Goal: Book appointment/travel/reservation

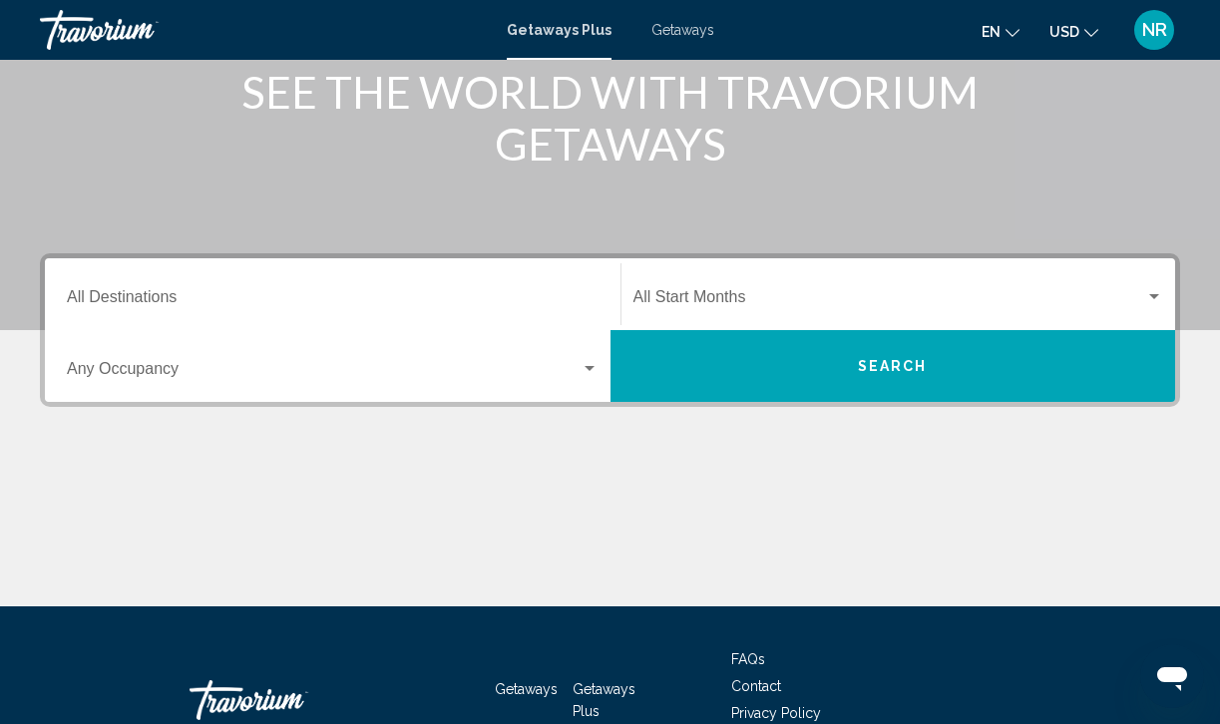
scroll to position [270, 0]
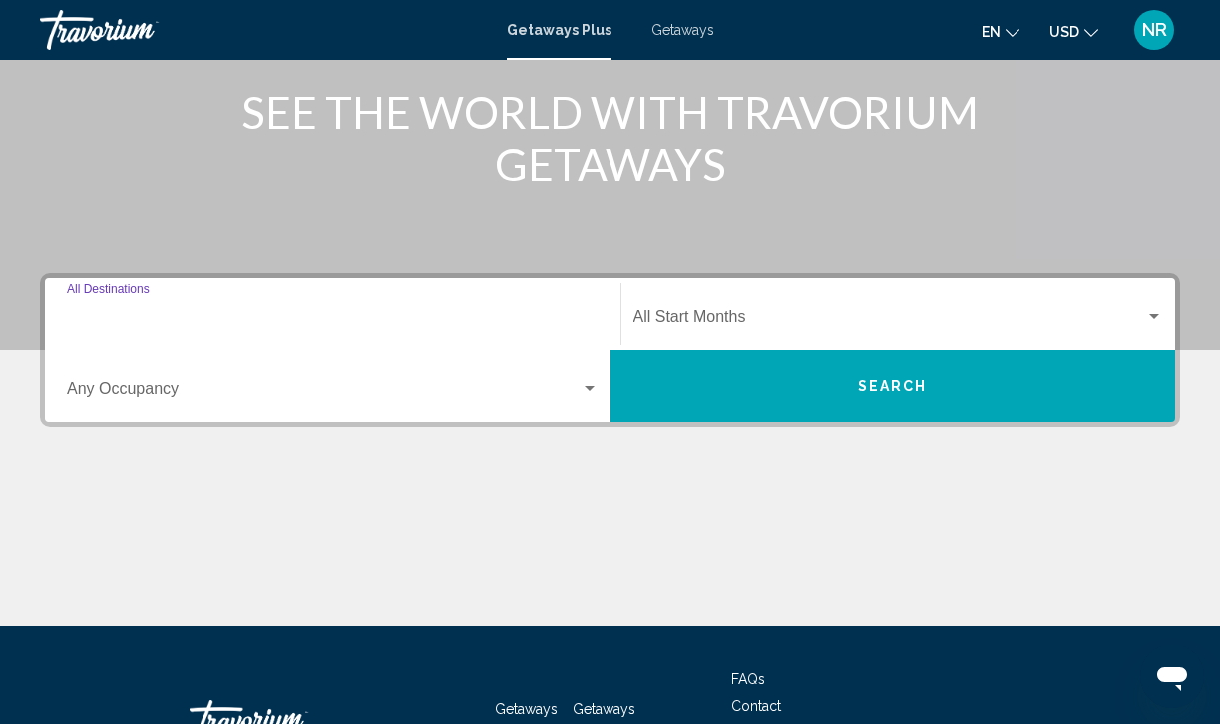
click at [162, 312] on input "Destination All Destinations" at bounding box center [333, 321] width 532 height 18
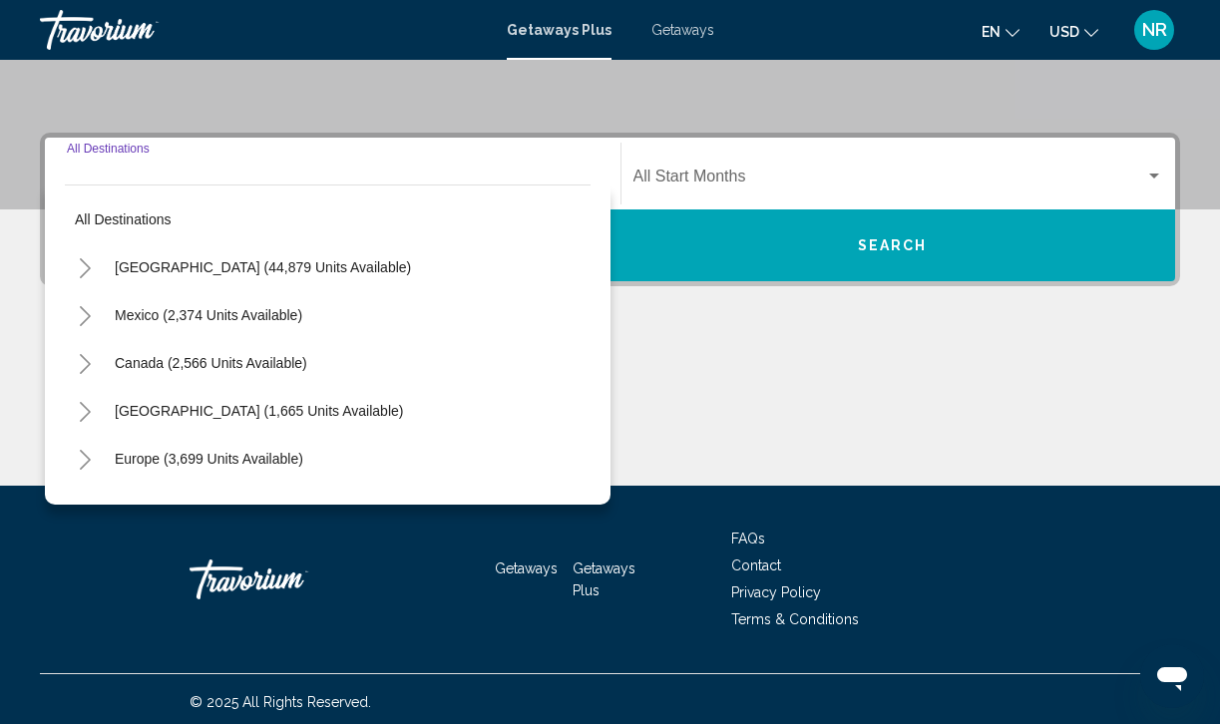
scroll to position [395, 0]
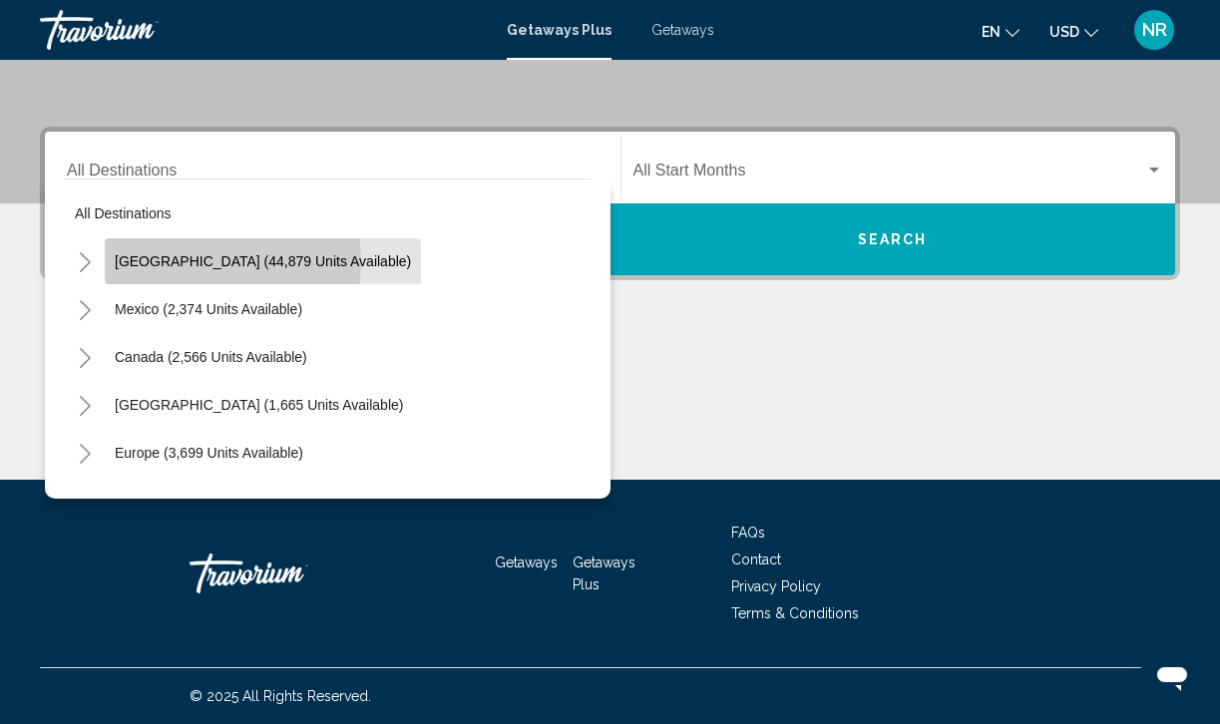
click at [189, 261] on span "[GEOGRAPHIC_DATA] (44,879 units available)" at bounding box center [263, 261] width 296 height 16
type input "**********"
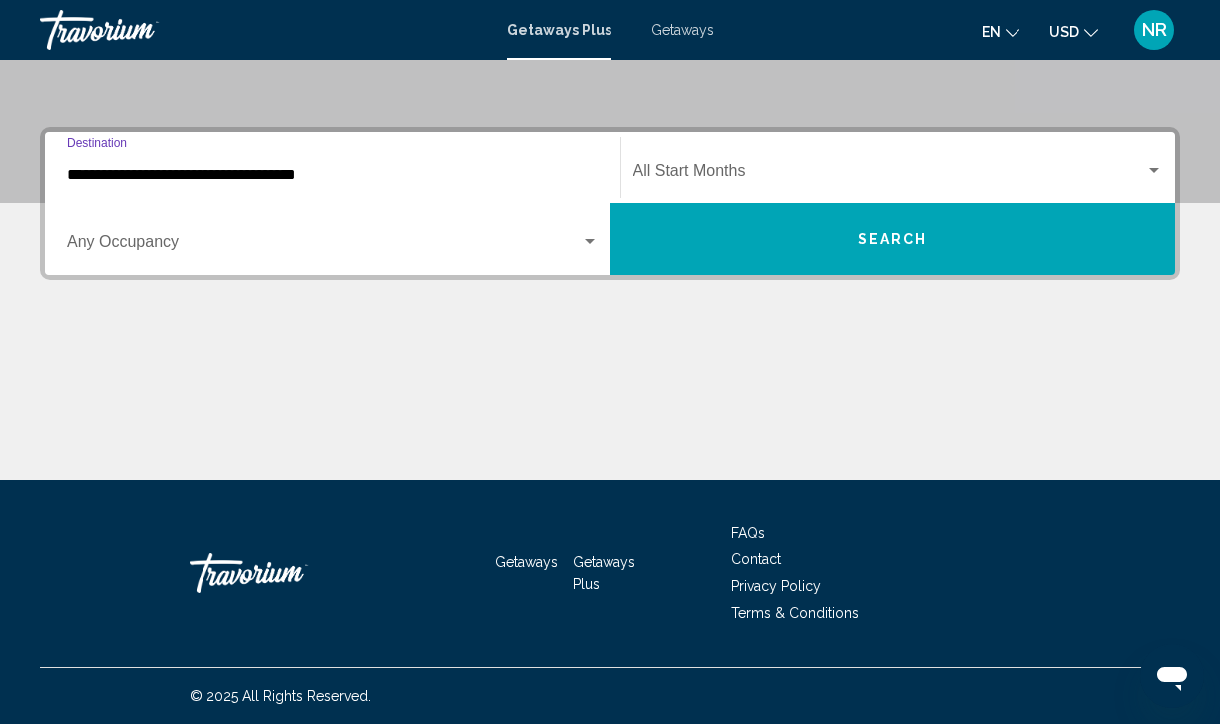
click at [699, 171] on span "Search widget" at bounding box center [889, 175] width 513 height 18
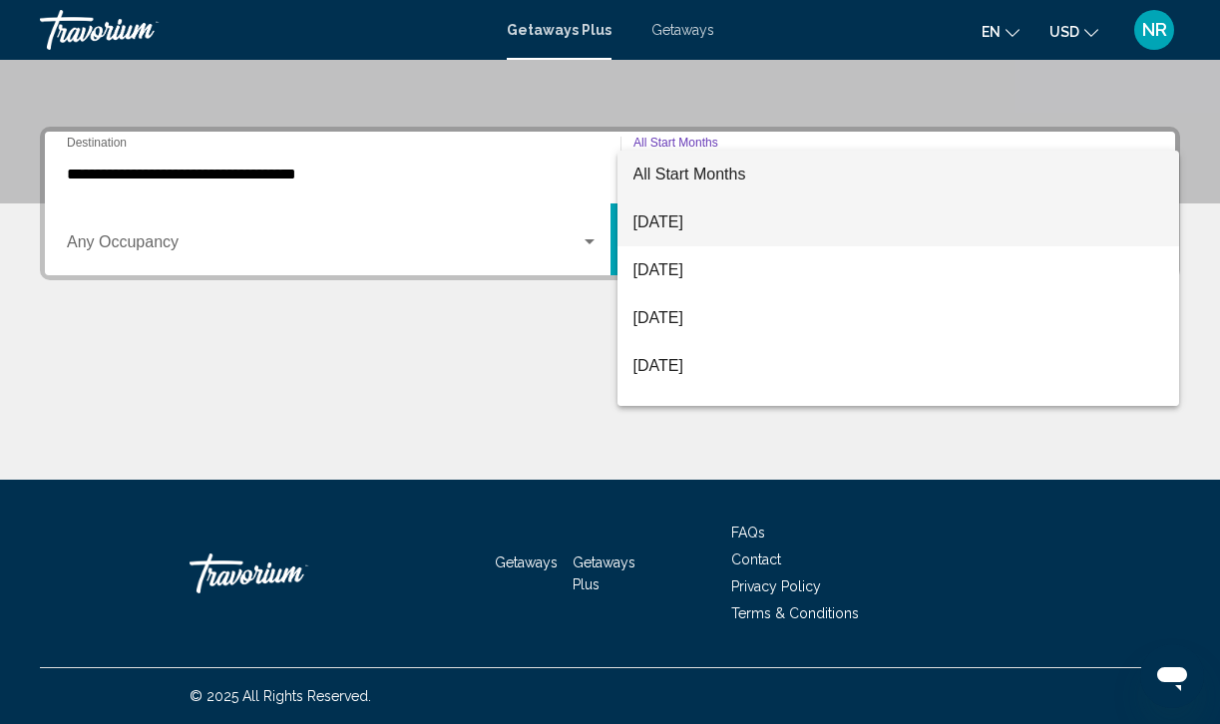
click at [694, 219] on span "[DATE]" at bounding box center [898, 222] width 531 height 48
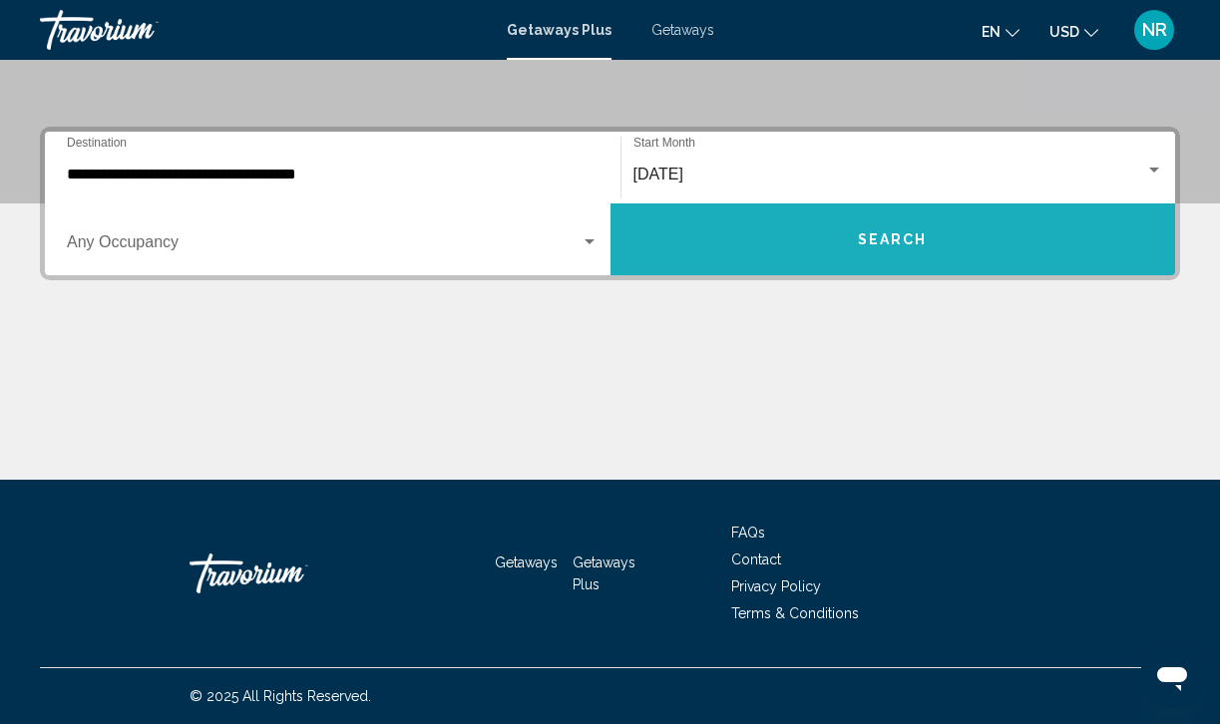
click at [904, 235] on span "Search" at bounding box center [893, 240] width 70 height 16
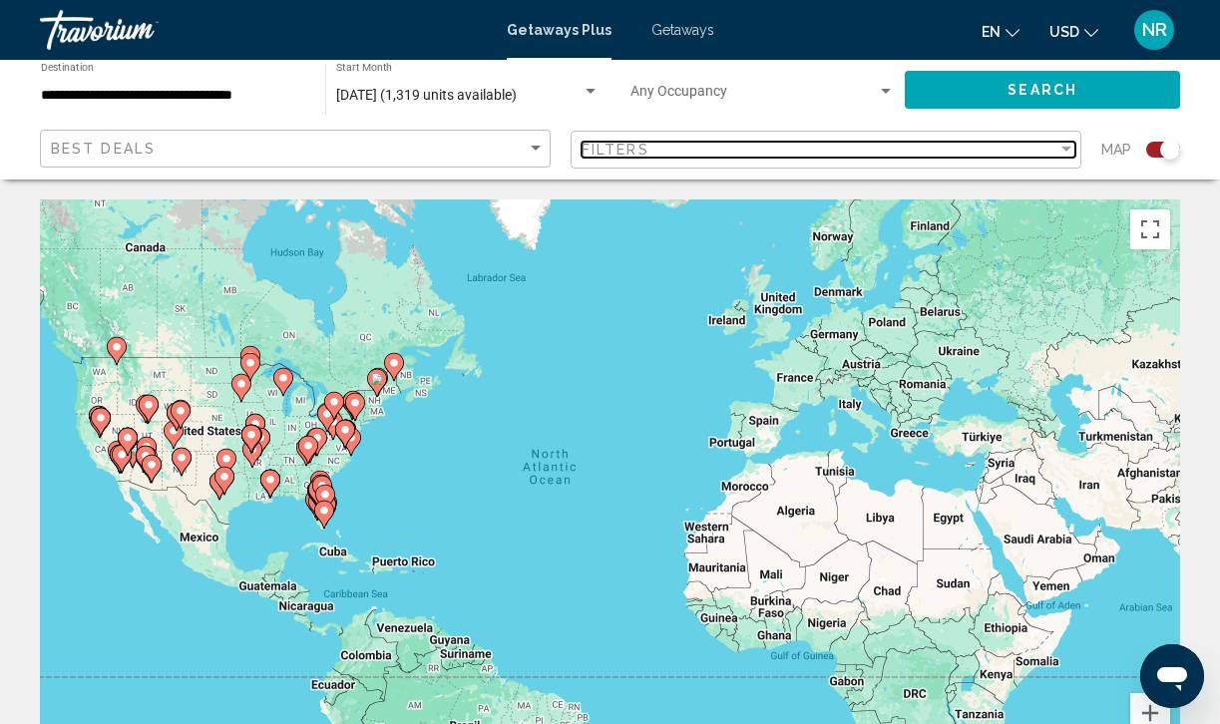
click at [1066, 147] on div "Filter" at bounding box center [1066, 149] width 10 height 5
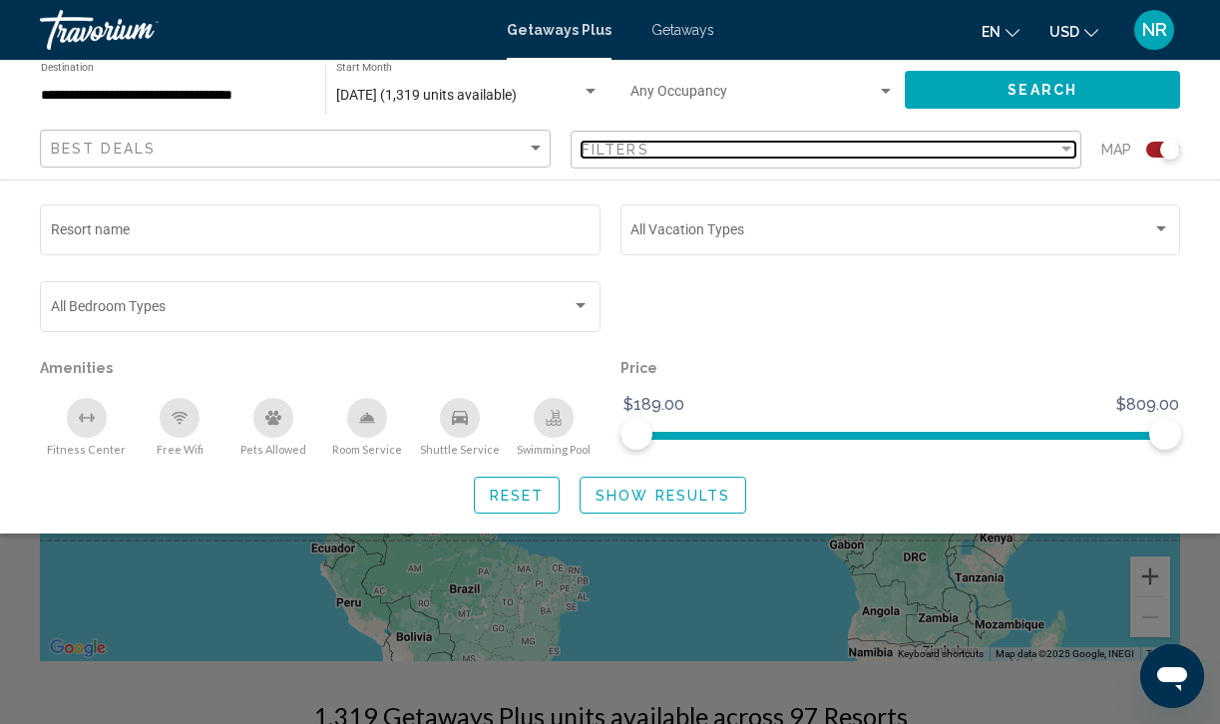
scroll to position [136, 0]
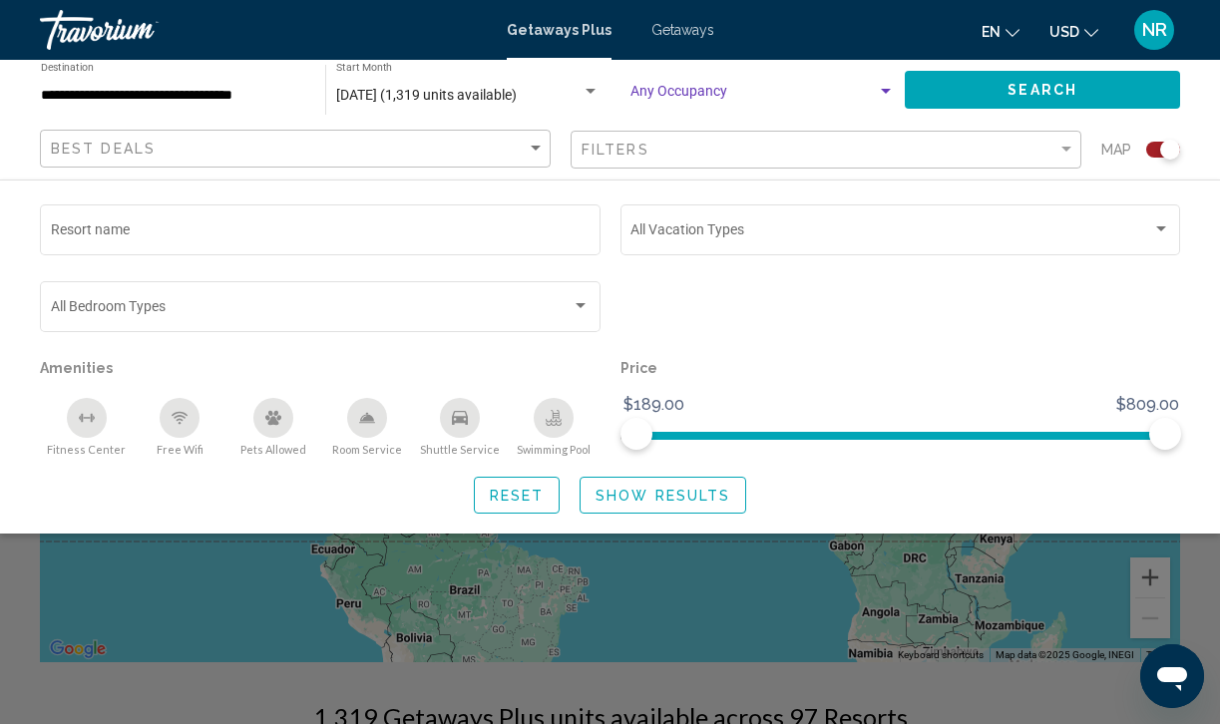
click at [888, 92] on div "Search widget" at bounding box center [886, 91] width 10 height 5
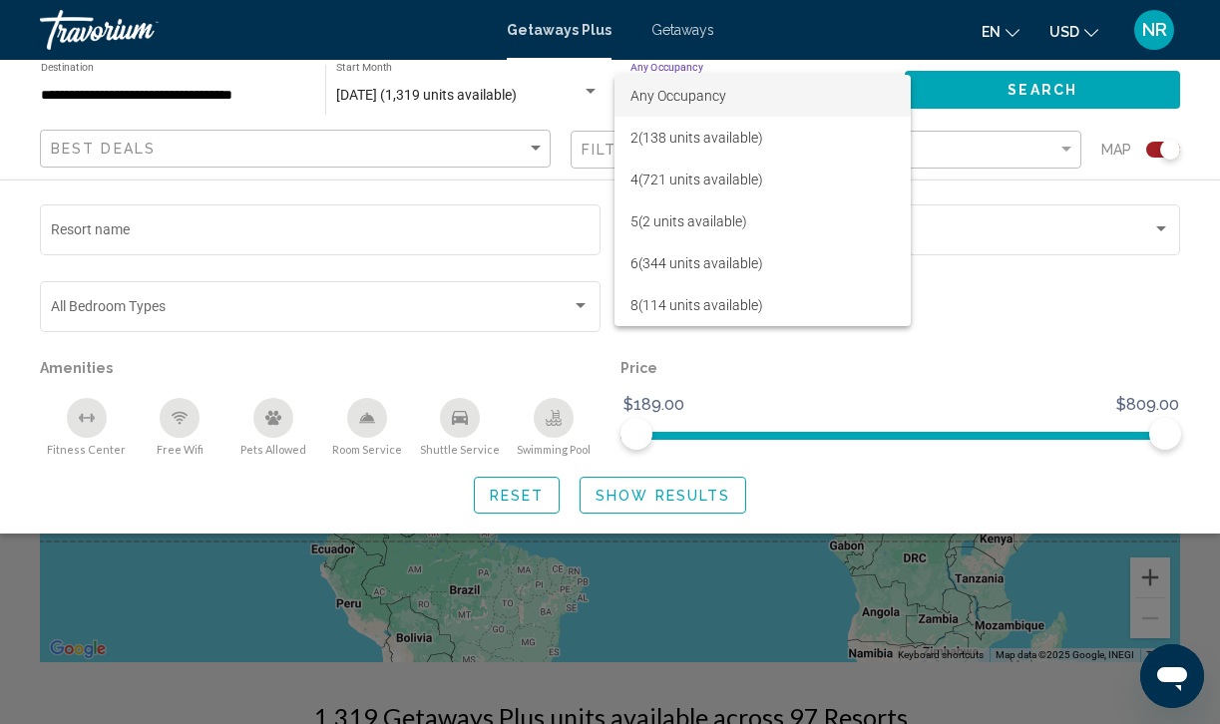
click at [971, 196] on div at bounding box center [610, 362] width 1220 height 724
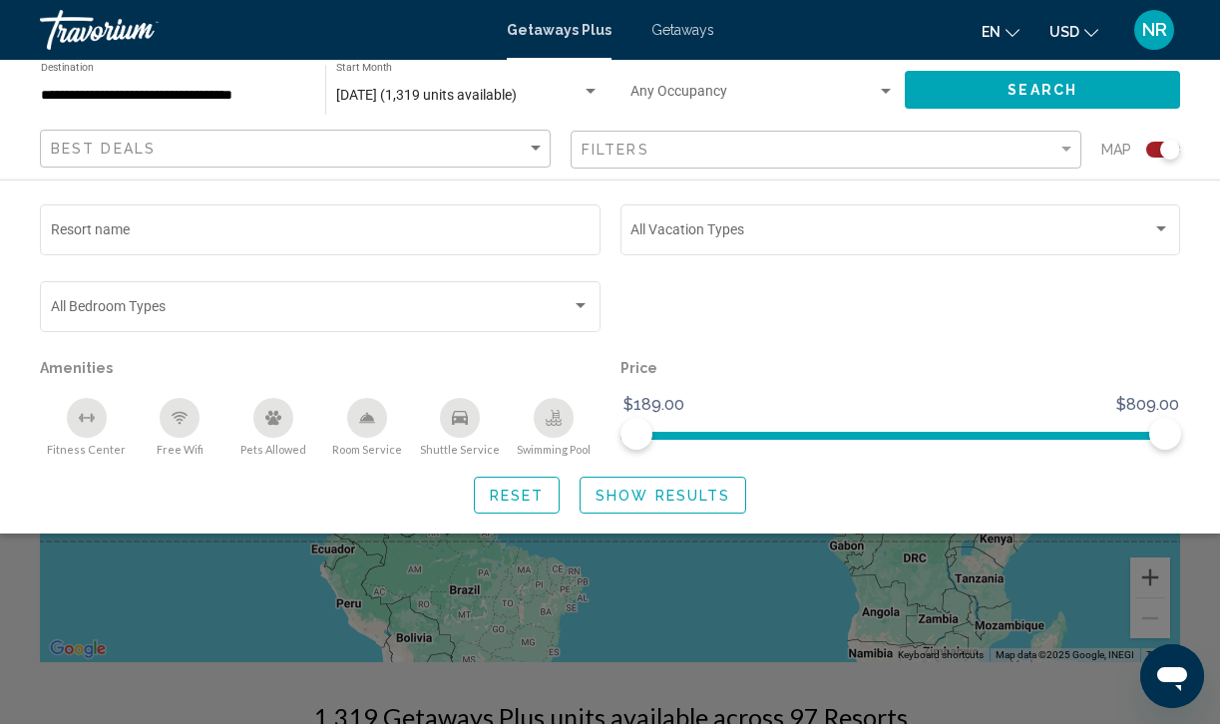
click at [1163, 151] on div "Search widget" at bounding box center [1170, 150] width 20 height 20
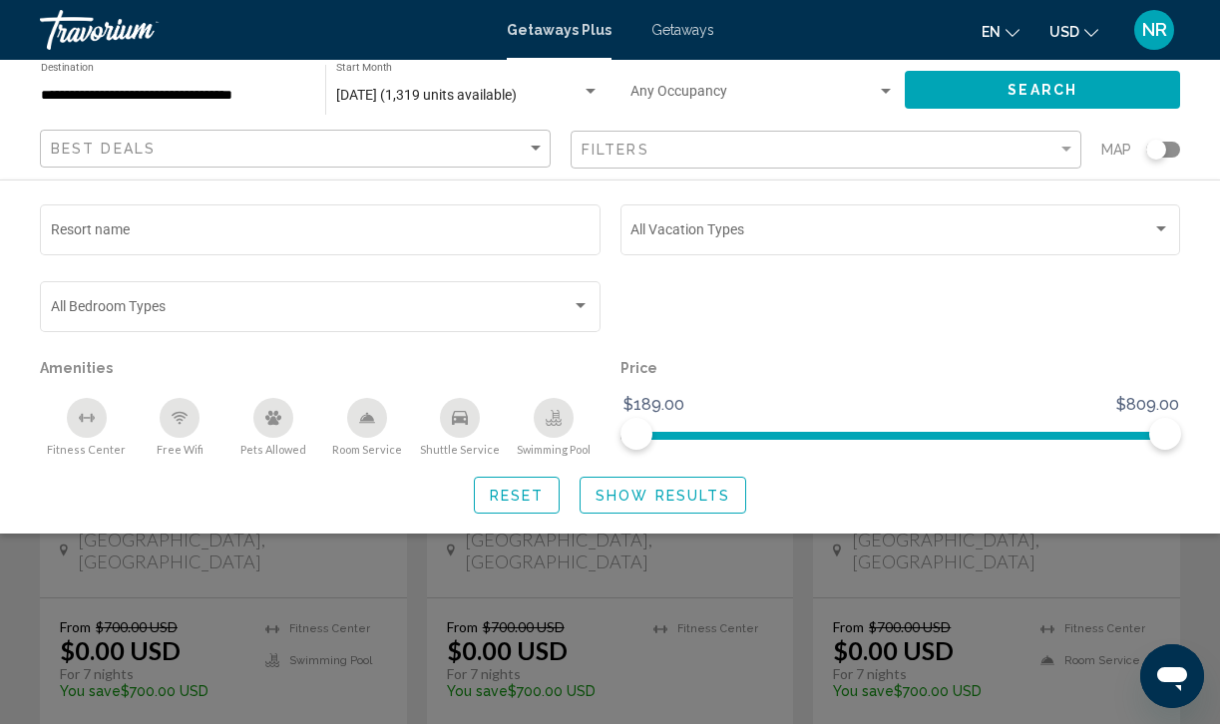
scroll to position [175, 0]
click at [409, 622] on div "Search widget" at bounding box center [610, 511] width 1220 height 425
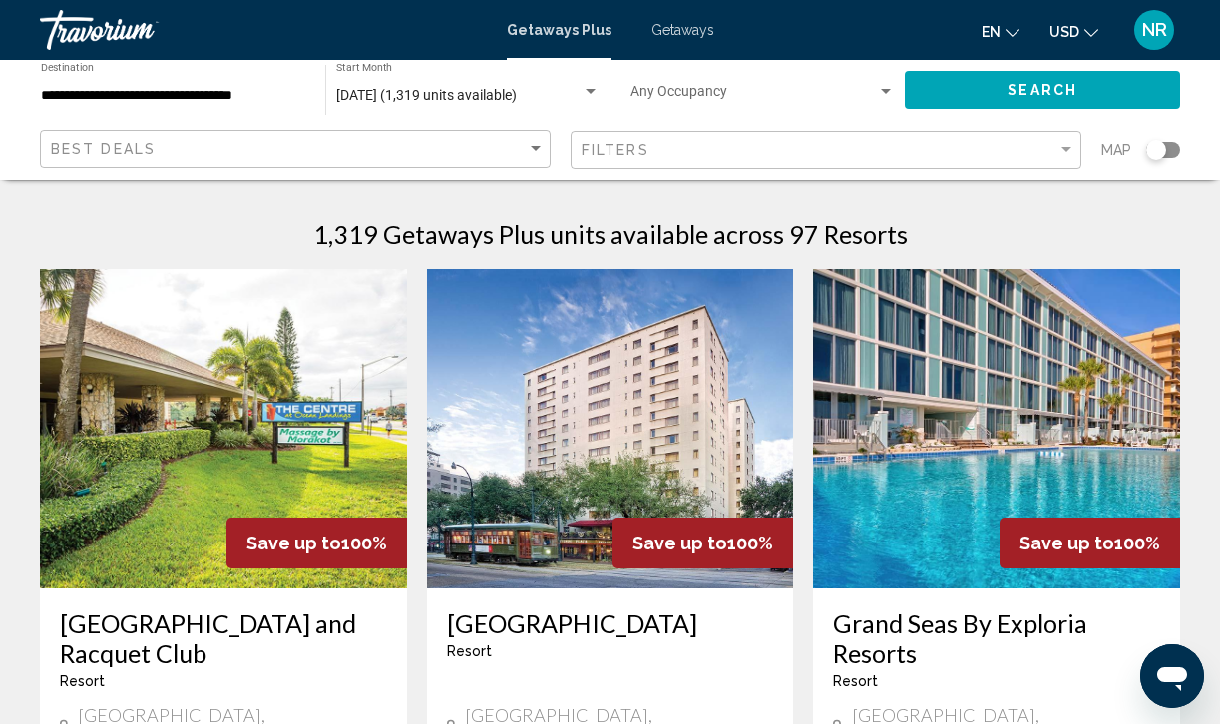
scroll to position [0, 0]
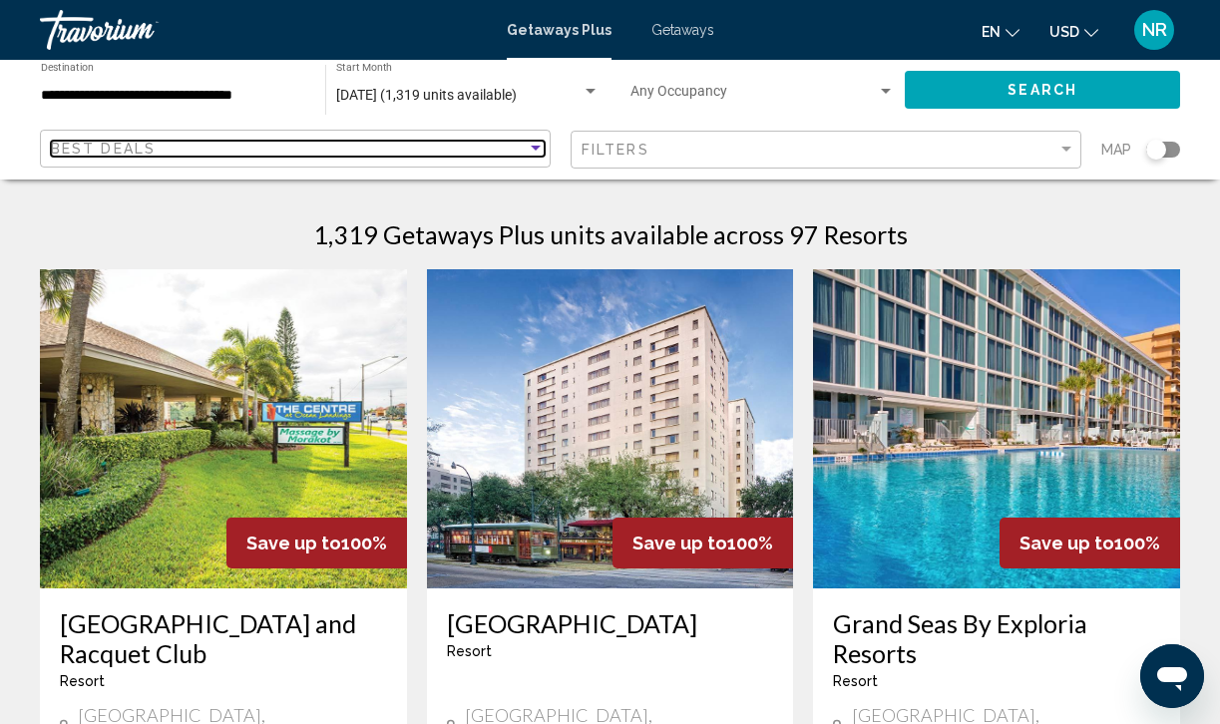
click at [534, 148] on div "Sort by" at bounding box center [536, 148] width 10 height 5
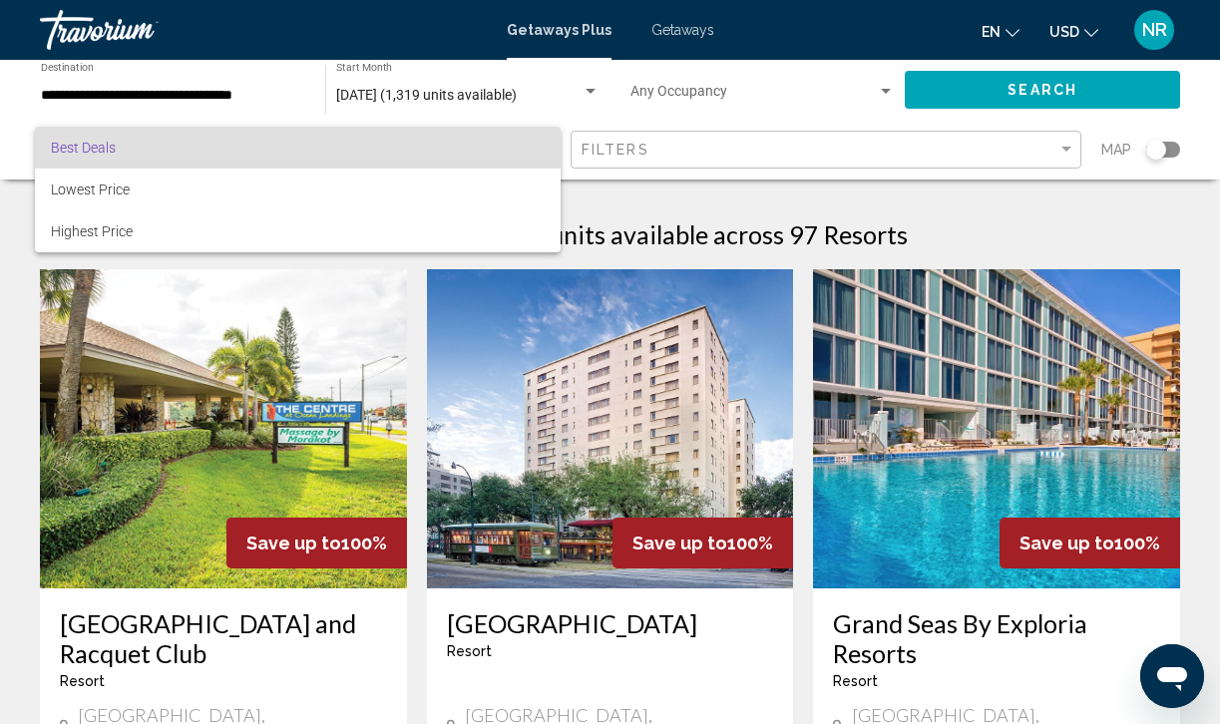
click at [534, 148] on span "Best Deals" at bounding box center [298, 148] width 494 height 42
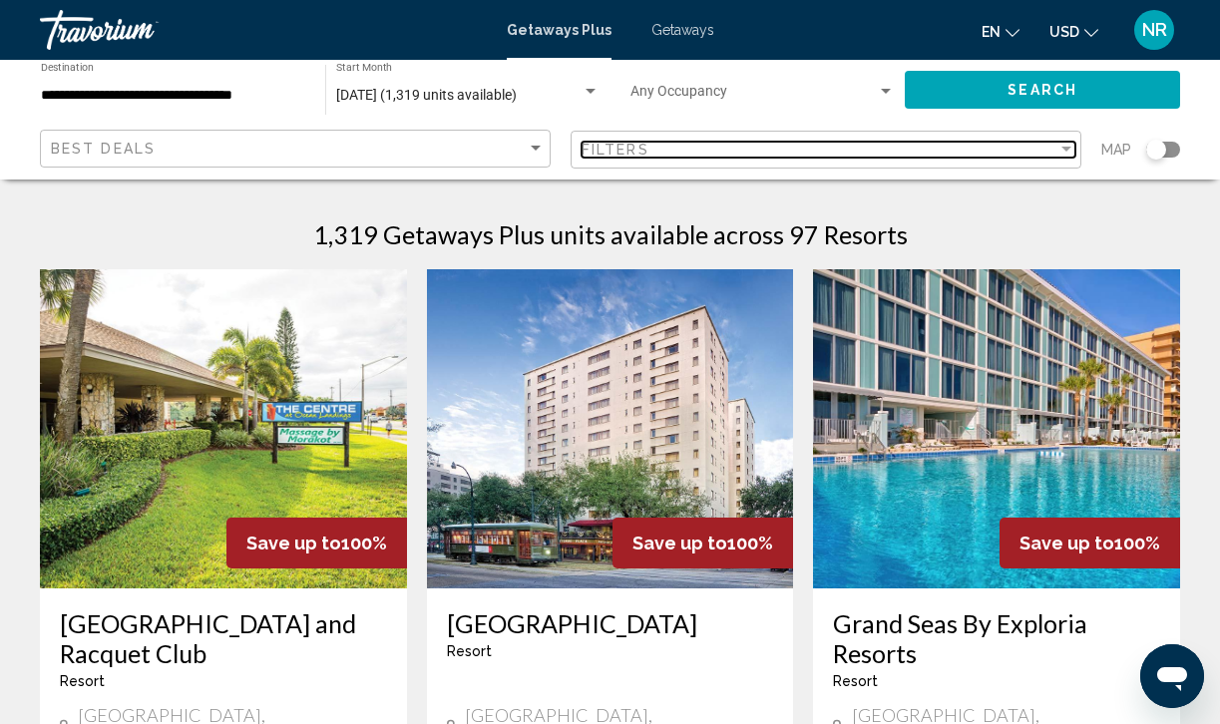
click at [1064, 142] on div "Filter" at bounding box center [1066, 150] width 18 height 16
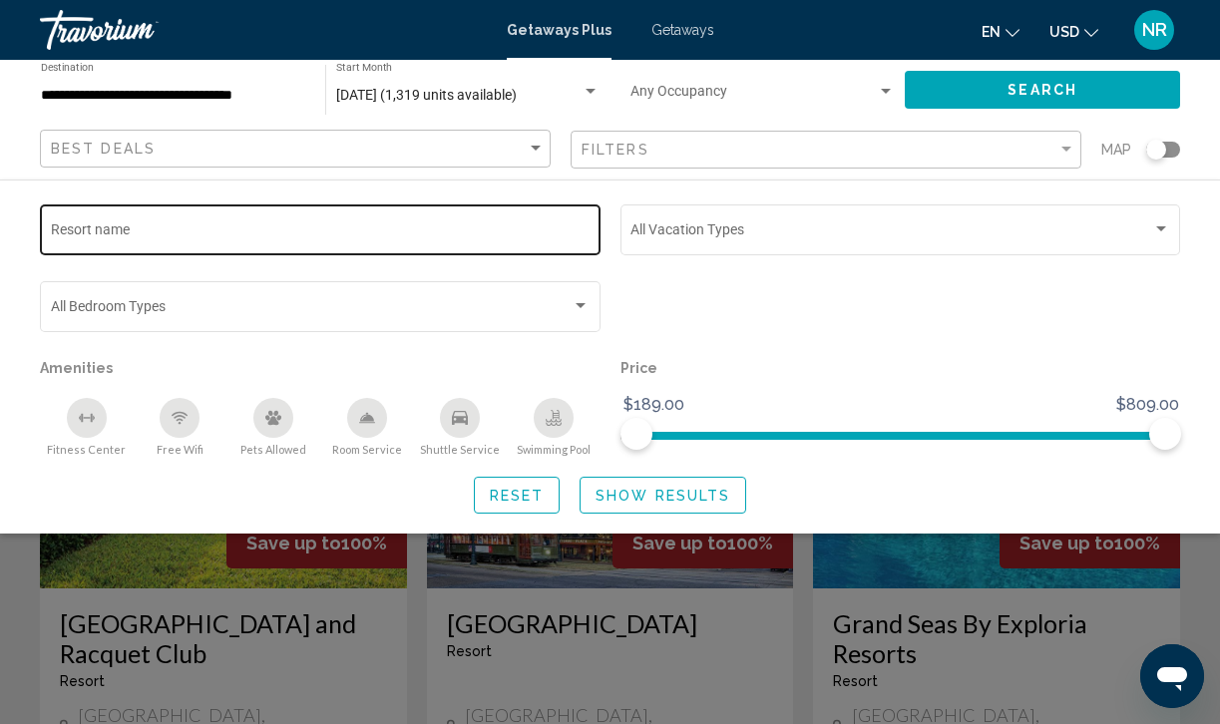
click at [302, 229] on input "Resort name" at bounding box center [321, 233] width 540 height 16
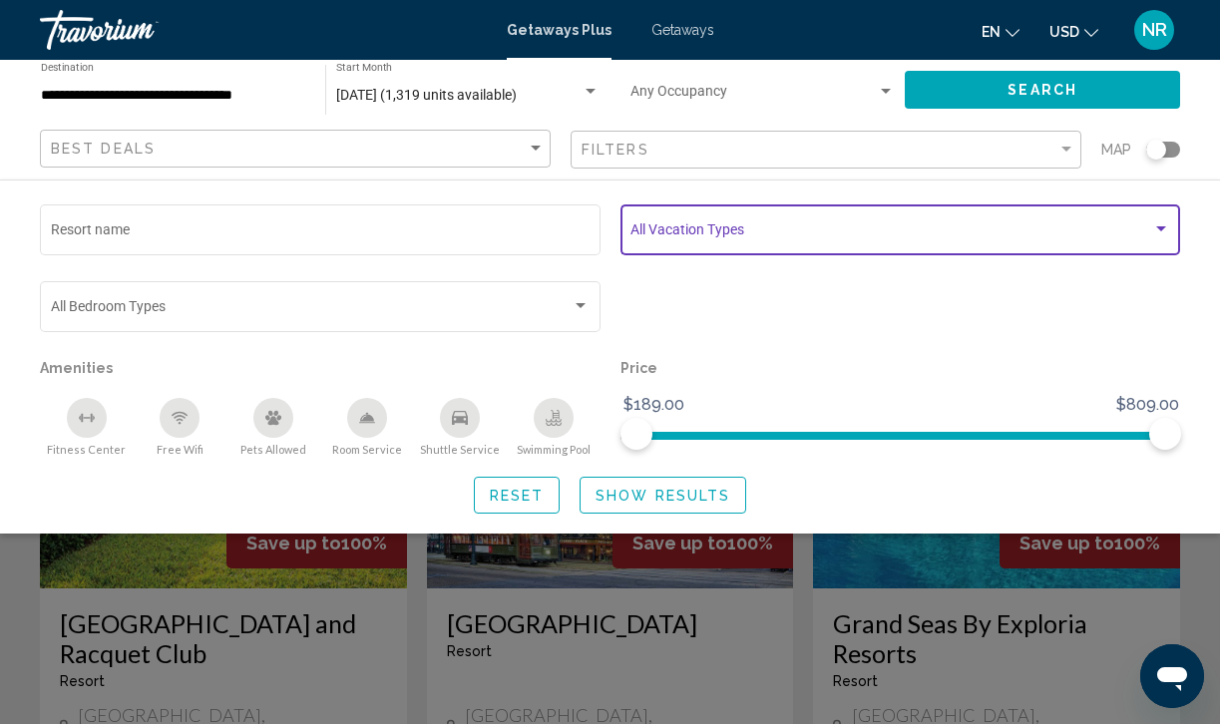
click at [1163, 222] on div "Search widget" at bounding box center [1161, 229] width 18 height 16
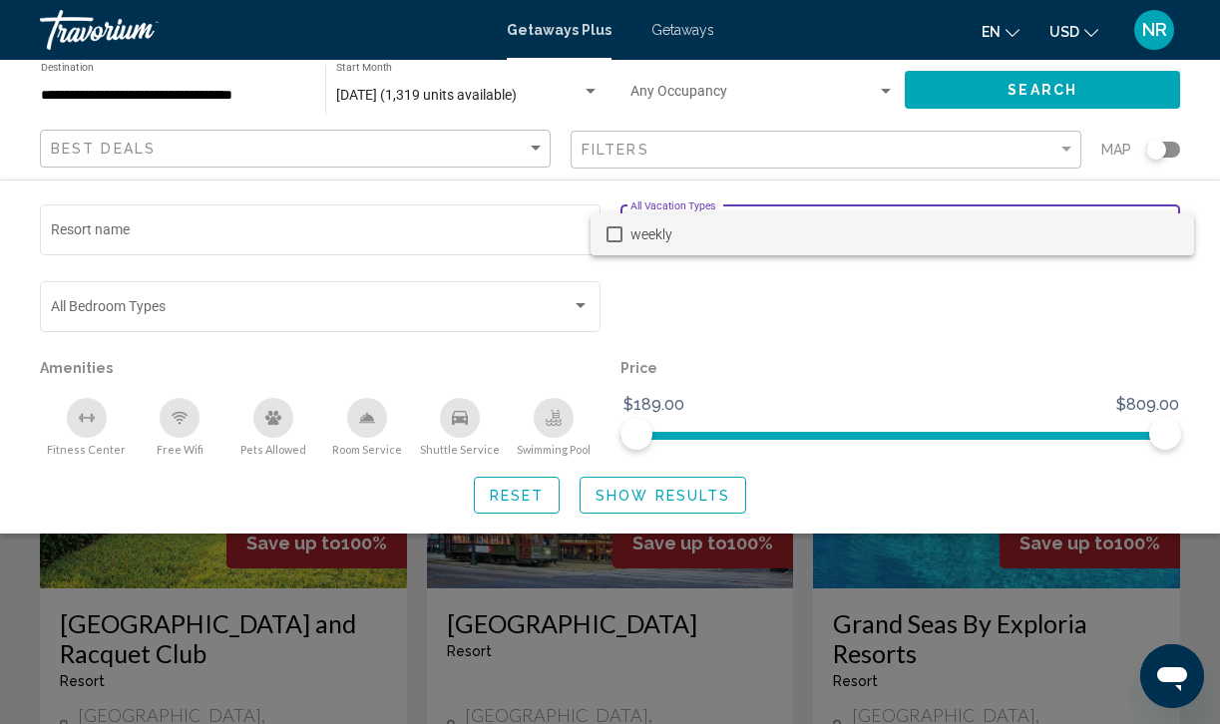
click at [1163, 222] on span "weekly" at bounding box center [904, 234] width 548 height 42
click at [828, 259] on div at bounding box center [610, 362] width 1220 height 724
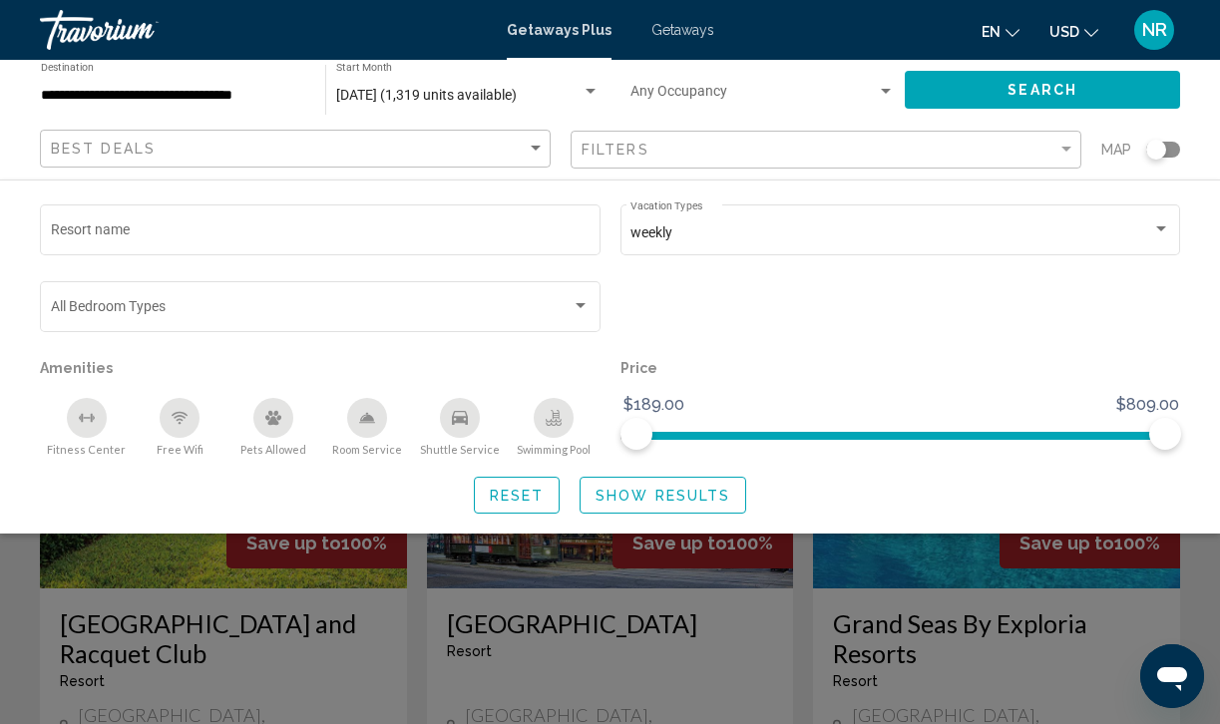
click at [1159, 150] on div "Search widget" at bounding box center [1156, 150] width 20 height 20
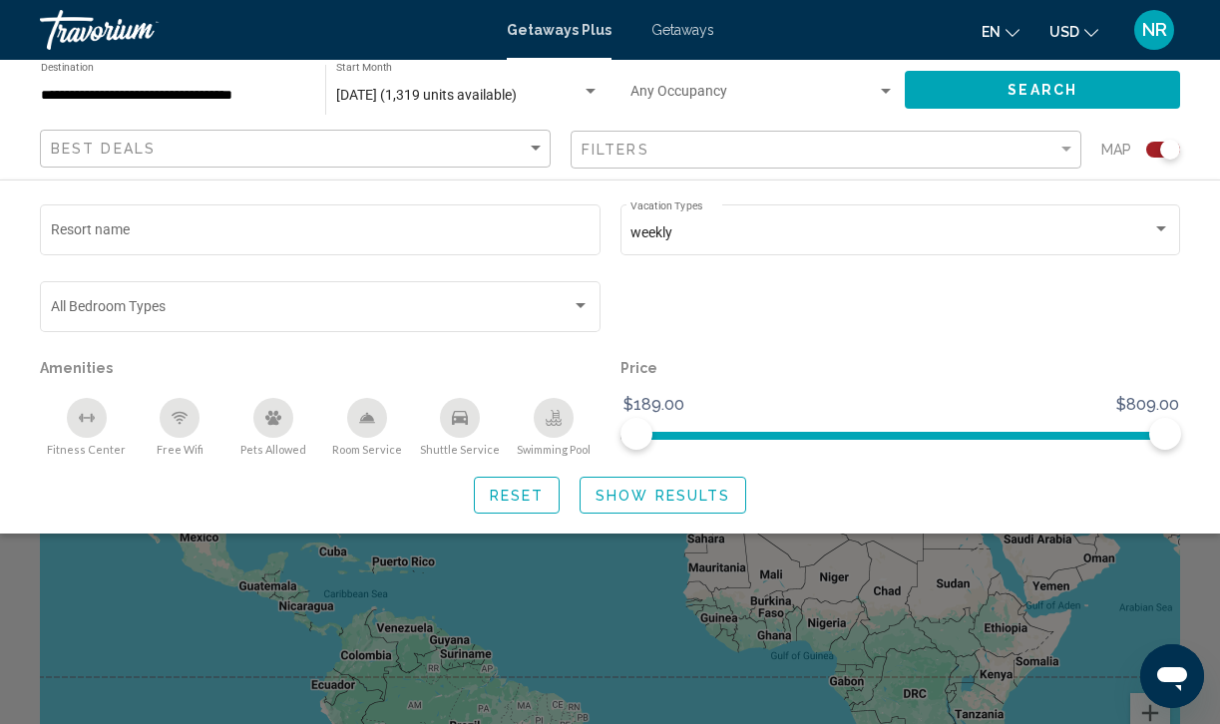
click at [654, 602] on div "Search widget" at bounding box center [610, 511] width 1220 height 425
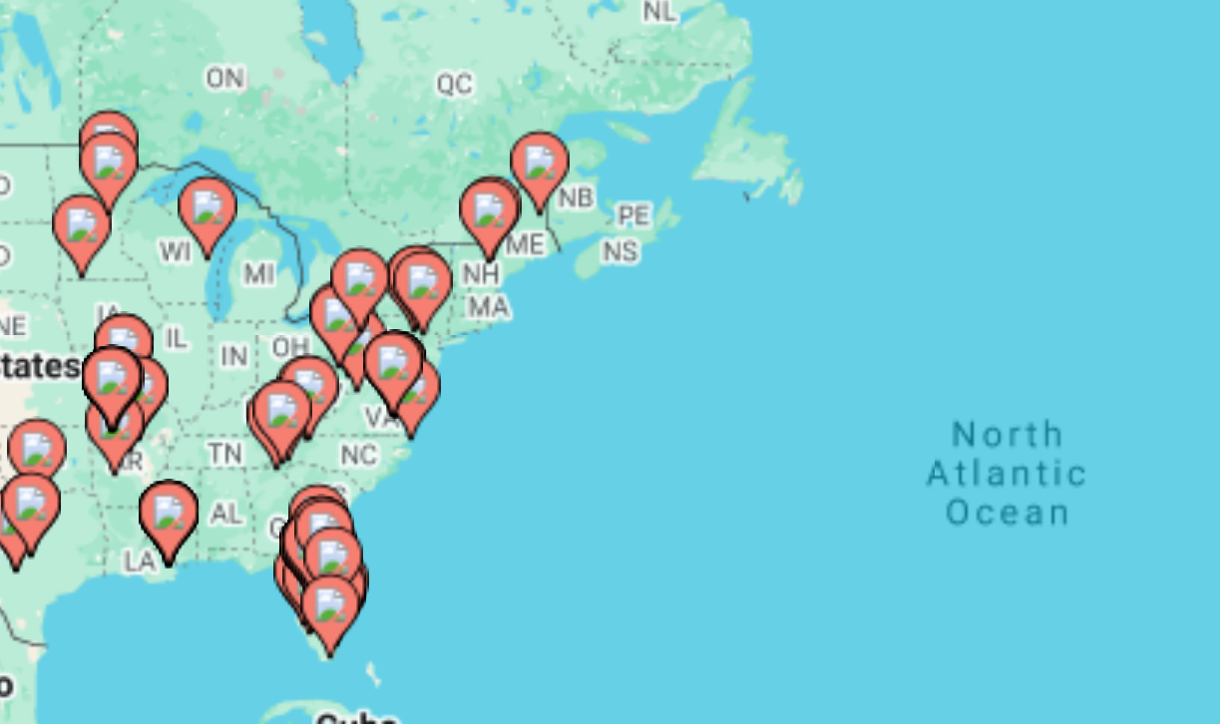
click at [117, 199] on div "To activate drag with keyboard, press Alt + Enter. Once in keyboard drag state,…" at bounding box center [610, 498] width 1140 height 598
drag, startPoint x: 106, startPoint y: 159, endPoint x: 181, endPoint y: 78, distance: 110.1
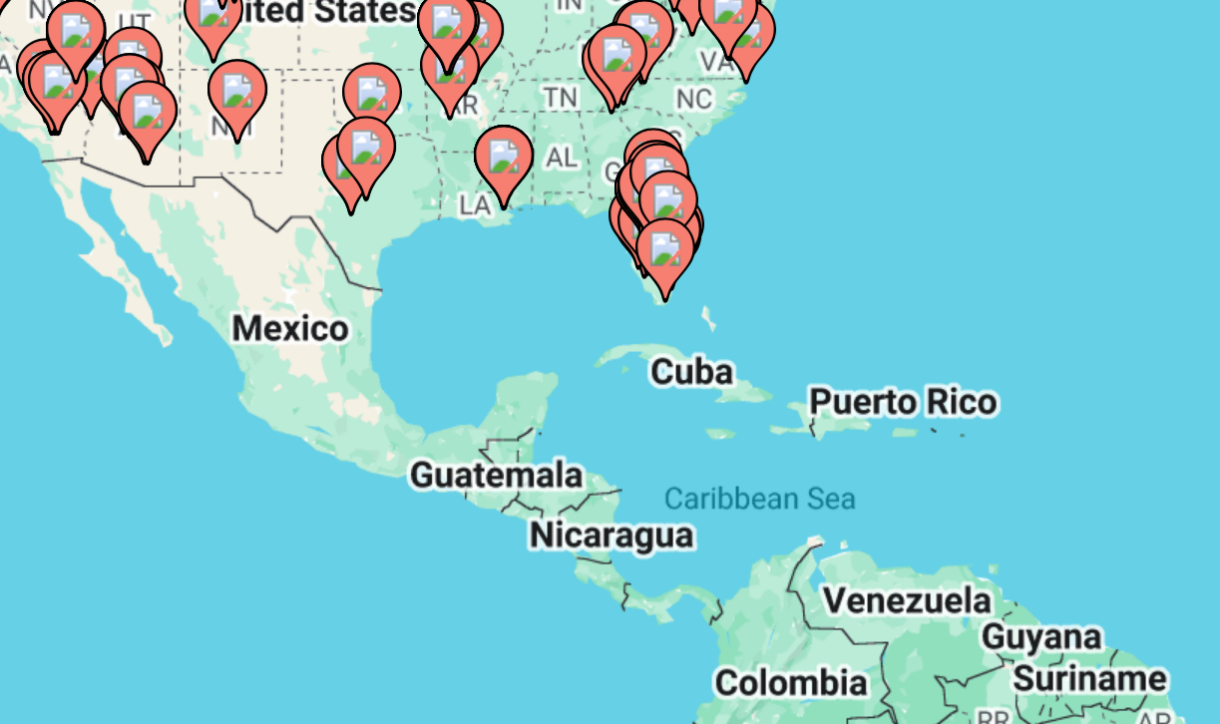
click at [427, 365] on gmp-advanced-marker "Main content" at bounding box center [437, 380] width 20 height 30
